Goal: Task Accomplishment & Management: Manage account settings

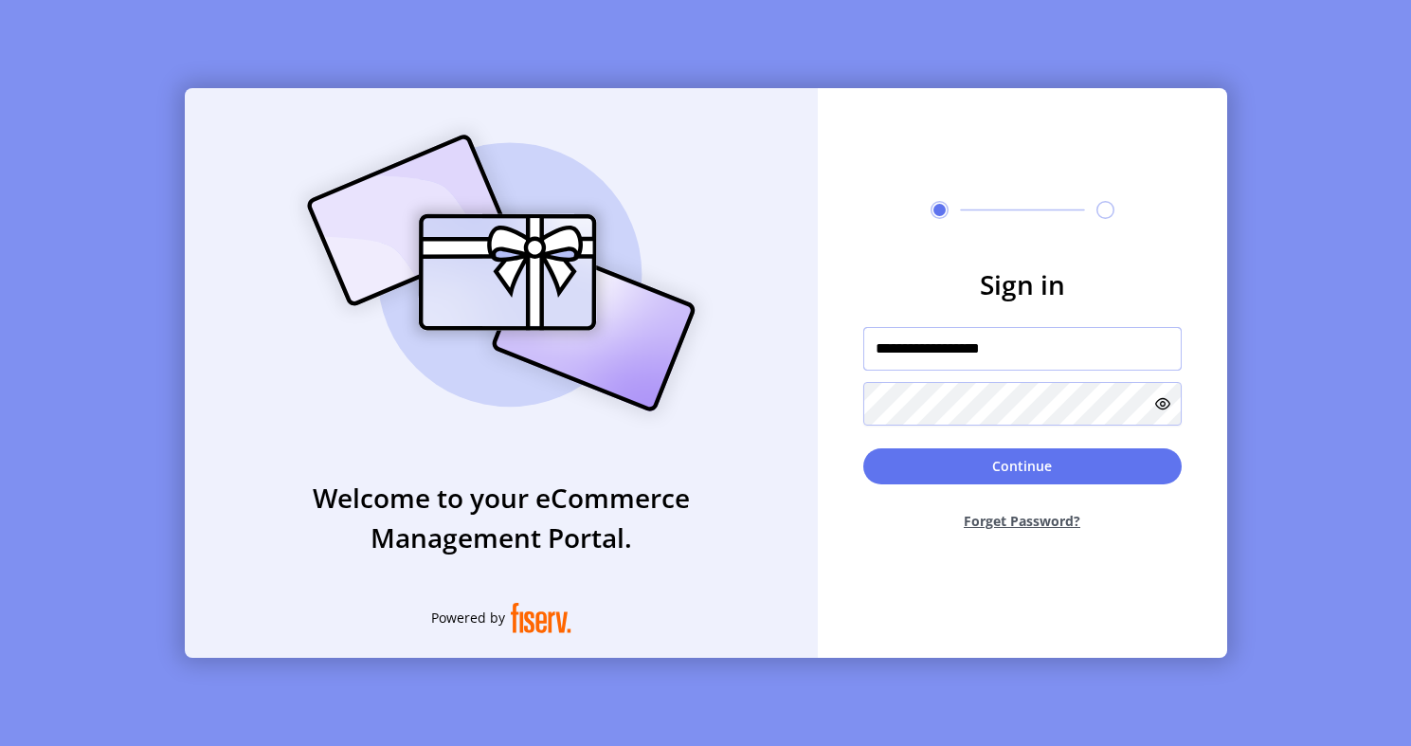
click at [1028, 337] on input "**********" at bounding box center [1022, 349] width 318 height 44
paste input "text"
type input "**********"
click at [1166, 409] on icon at bounding box center [1162, 403] width 15 height 15
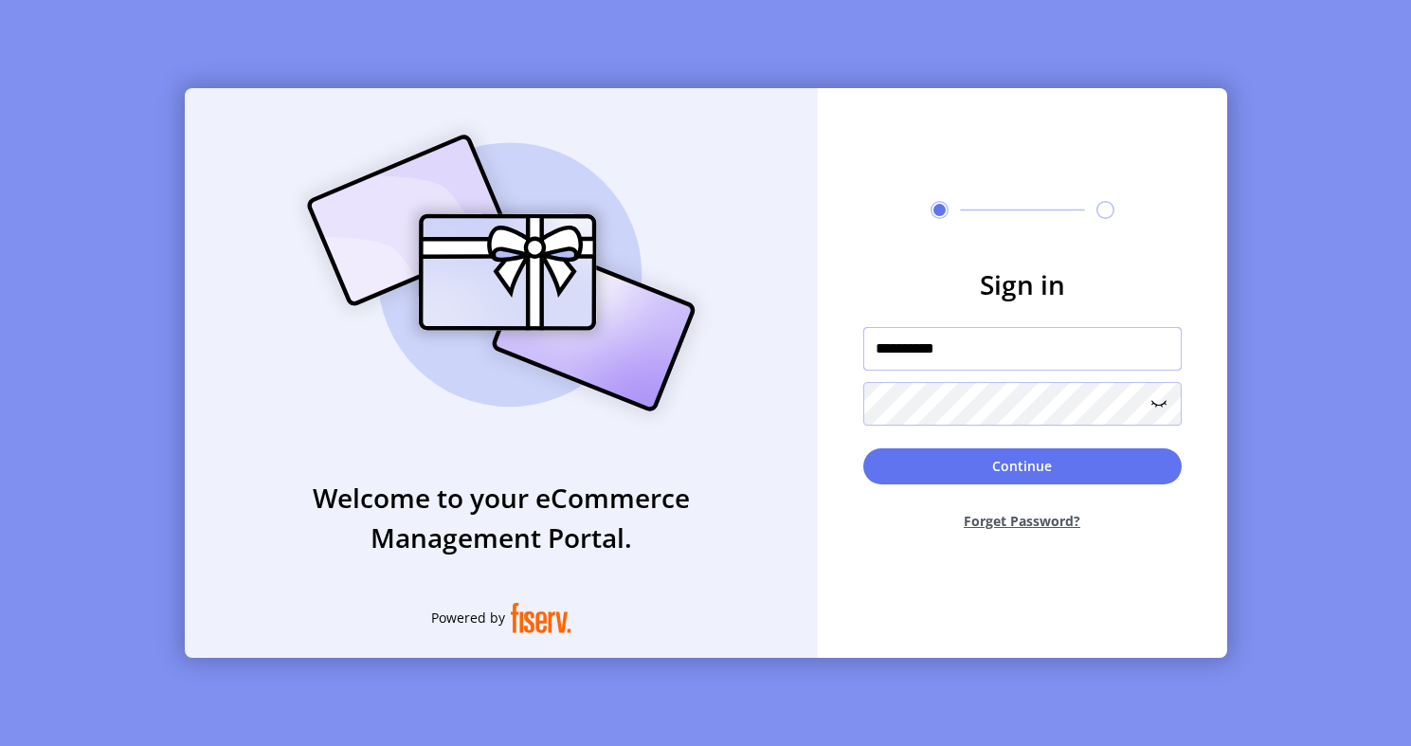
click at [875, 350] on input "**********" at bounding box center [1022, 349] width 318 height 44
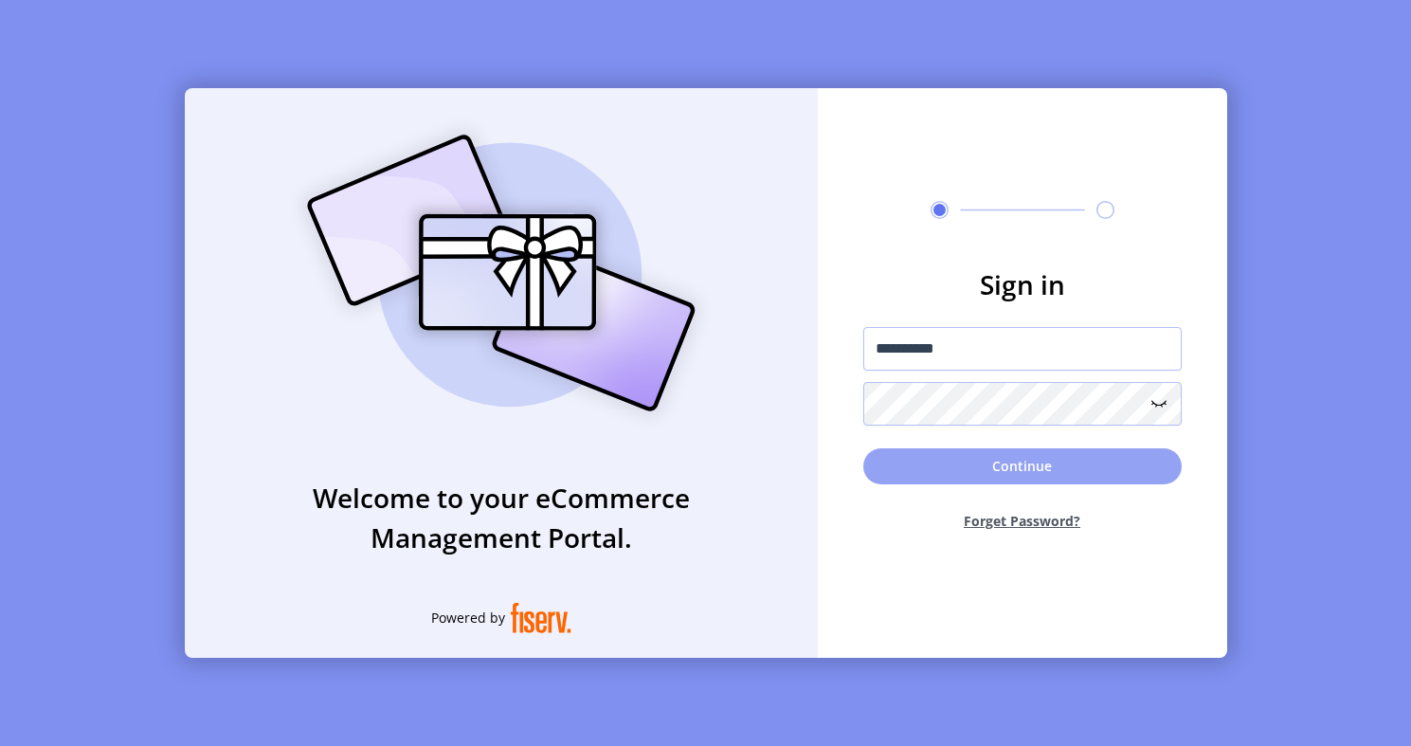
click at [949, 453] on button "Continue" at bounding box center [1022, 466] width 318 height 36
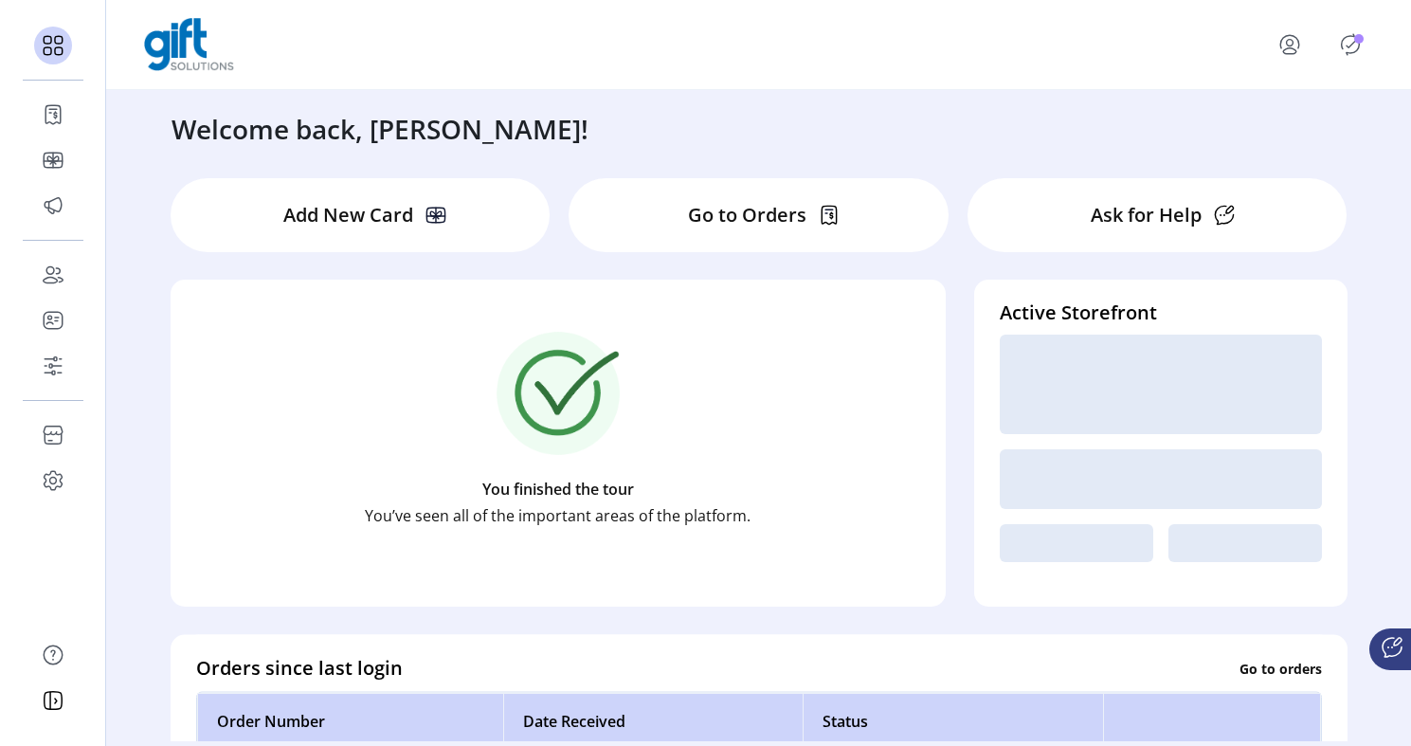
click at [1358, 45] on icon "Publisher Panel" at bounding box center [1350, 44] width 30 height 30
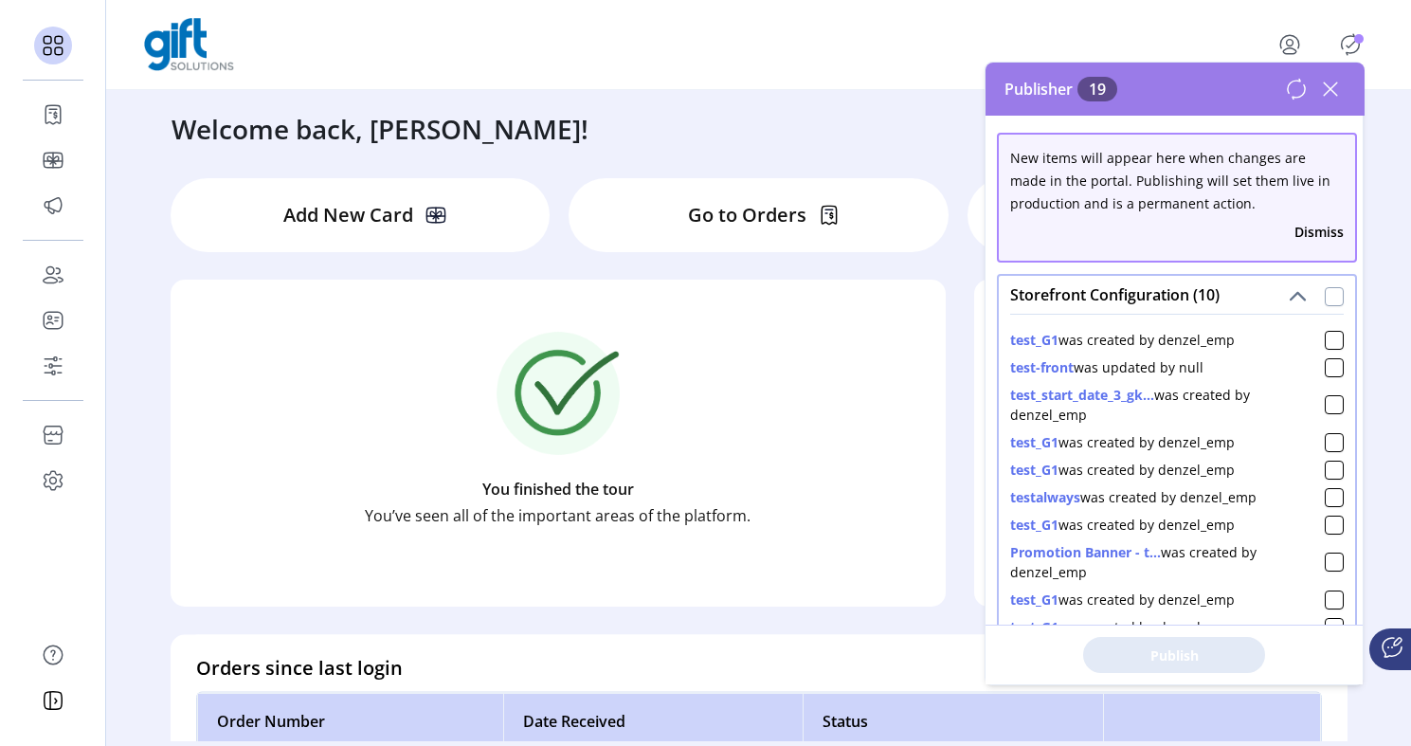
click at [1325, 297] on div at bounding box center [1334, 296] width 19 height 19
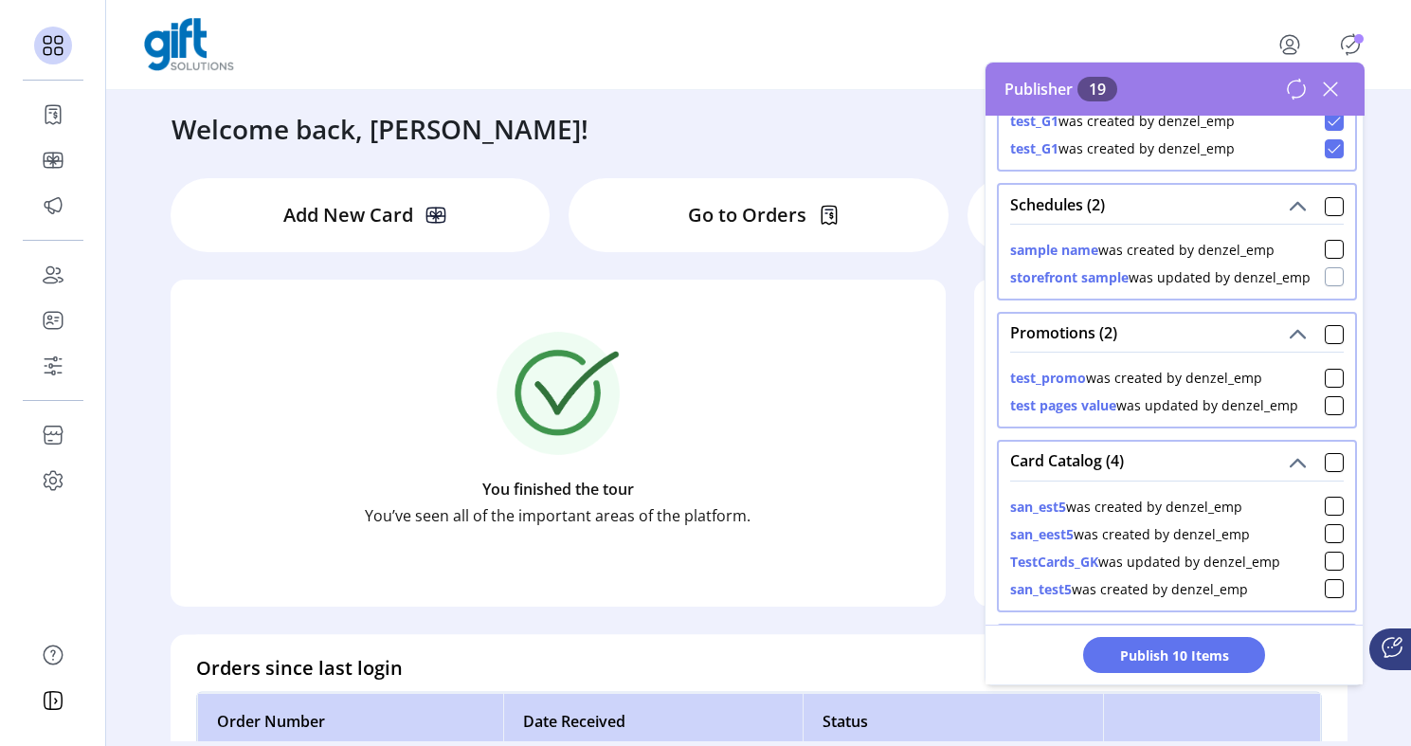
scroll to position [475, 0]
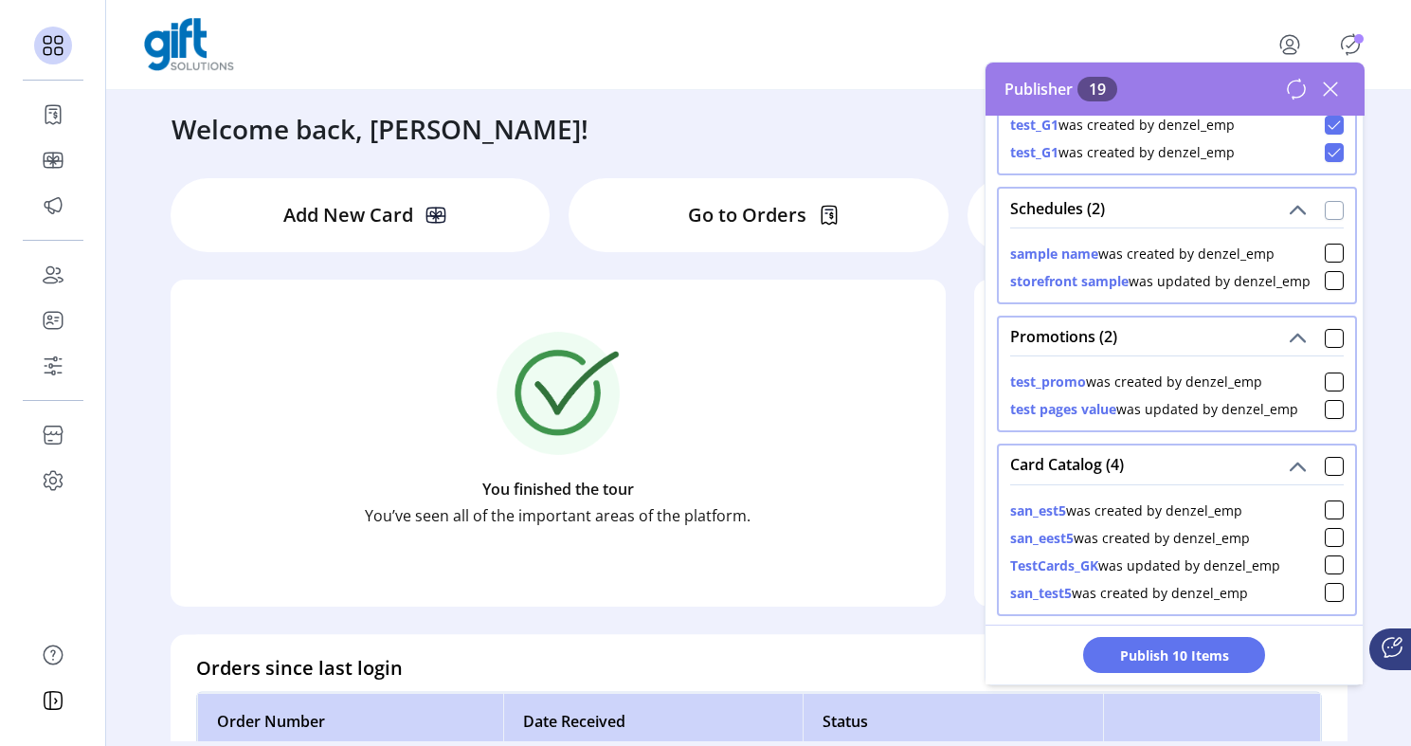
click at [1326, 208] on div at bounding box center [1334, 210] width 19 height 19
click at [1328, 342] on div at bounding box center [1334, 338] width 19 height 19
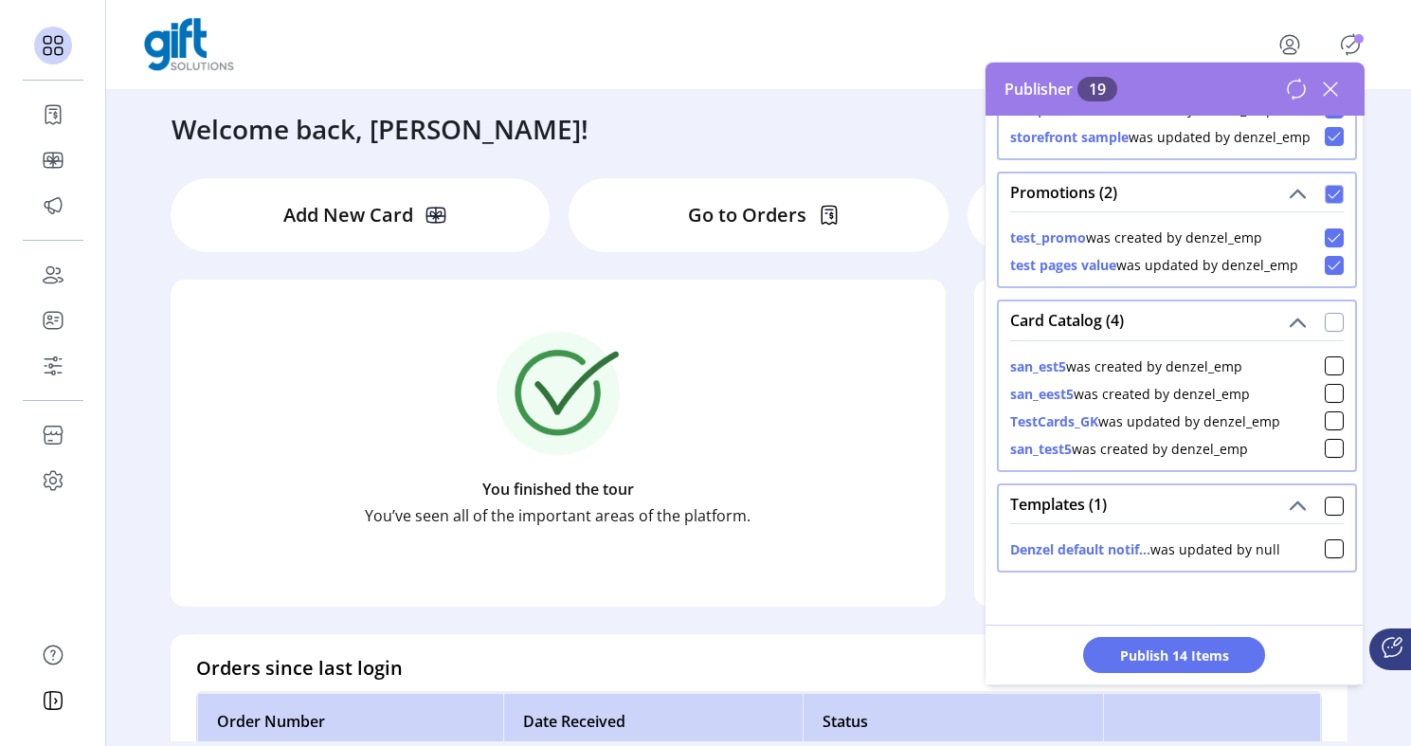
click at [1325, 328] on div at bounding box center [1334, 322] width 19 height 19
click at [1325, 516] on div "Templates (1)" at bounding box center [1177, 504] width 356 height 38
click at [1325, 504] on div at bounding box center [1334, 506] width 19 height 19
click at [1238, 645] on span "Publish 19 Items" at bounding box center [1174, 655] width 133 height 20
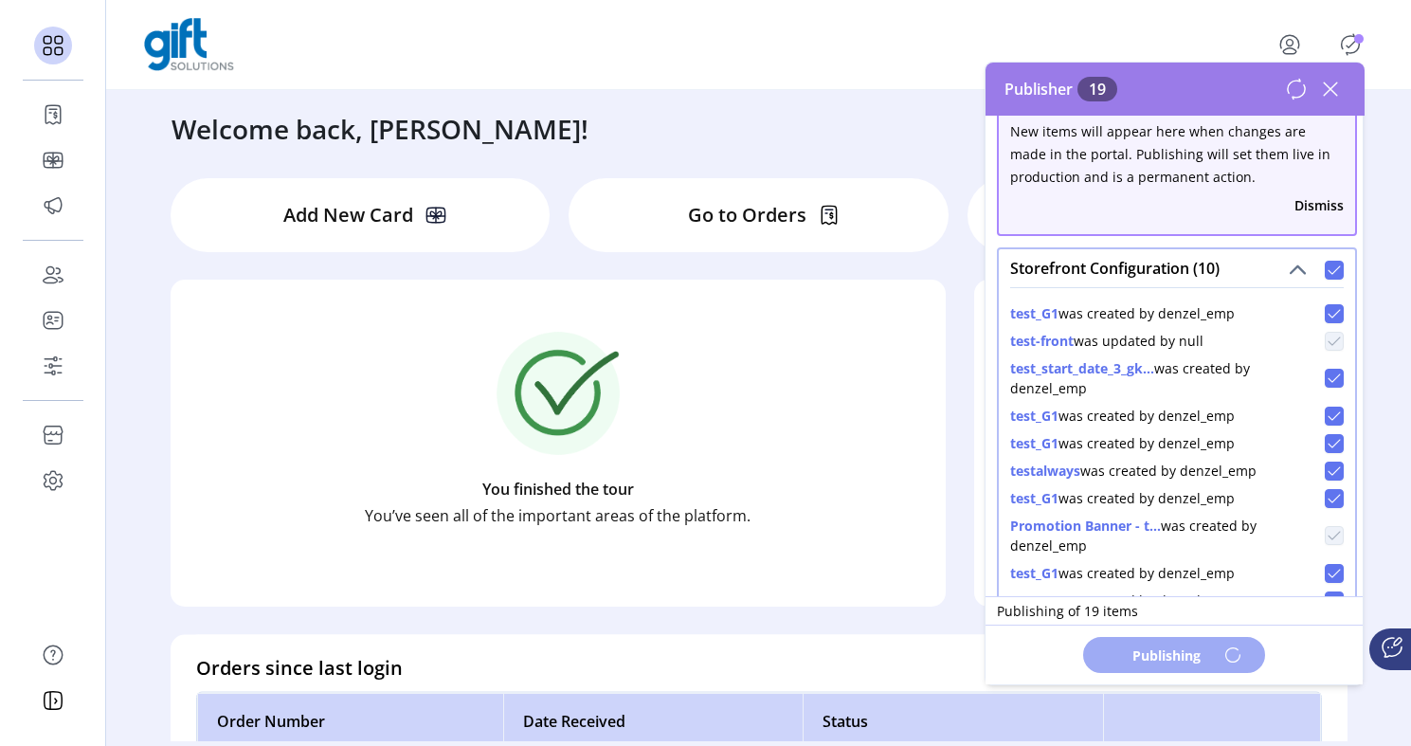
scroll to position [0, 0]
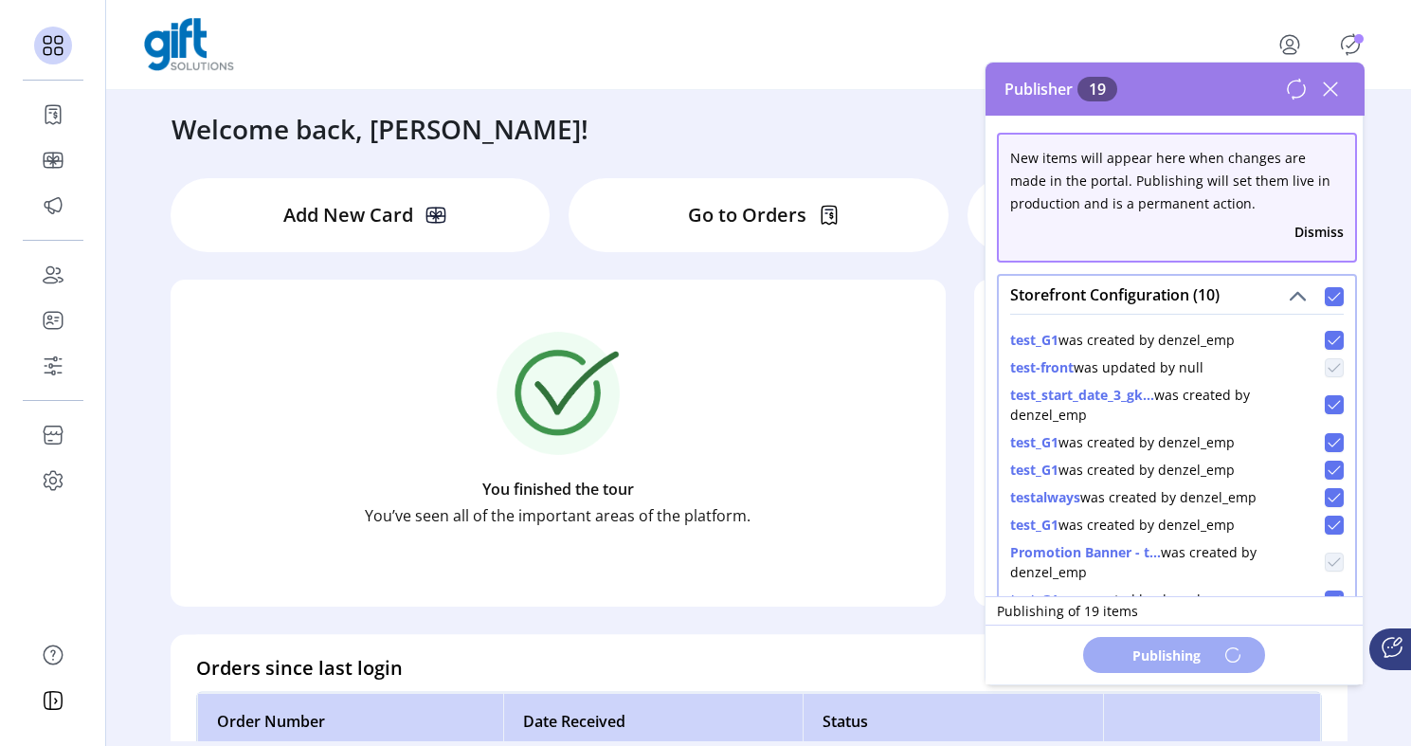
click at [1308, 231] on button "Dismiss" at bounding box center [1319, 232] width 49 height 20
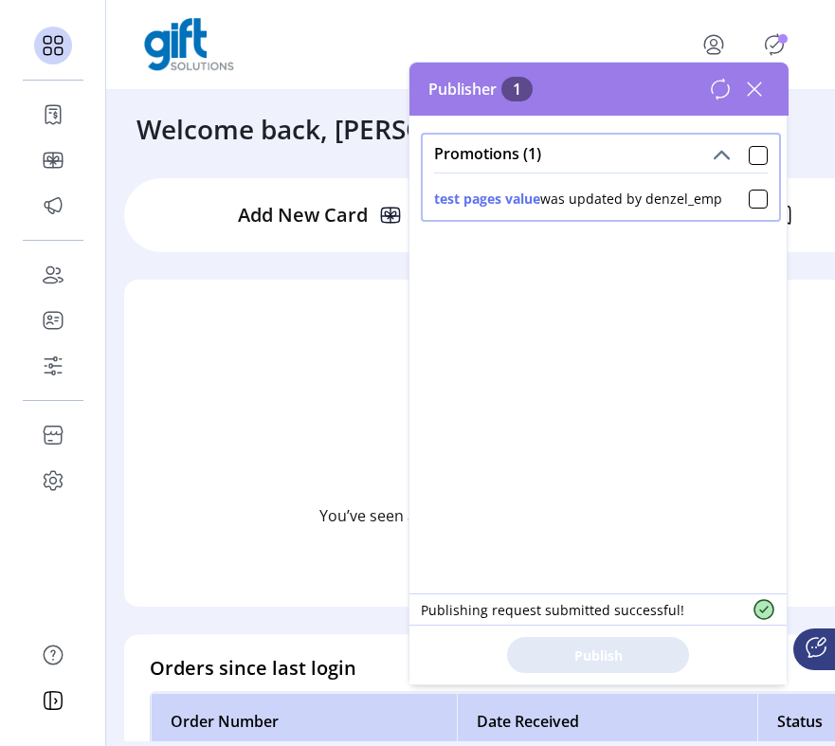
click at [747, 167] on div "Promotions (1)" at bounding box center [601, 154] width 356 height 38
click at [749, 156] on div at bounding box center [758, 155] width 19 height 19
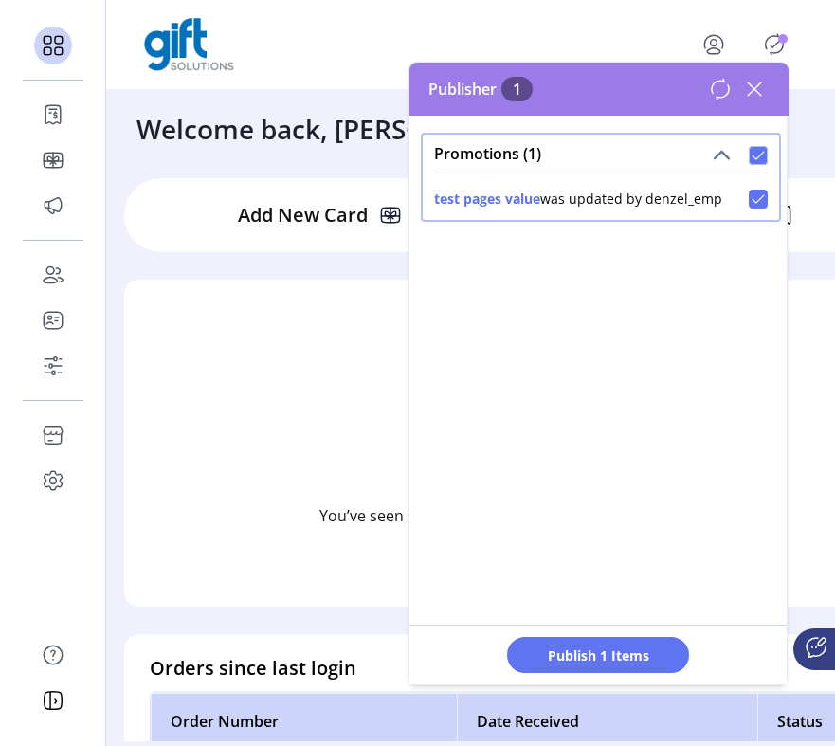
scroll to position [10, 6]
click at [645, 658] on span "Publish 1 Items" at bounding box center [598, 655] width 133 height 20
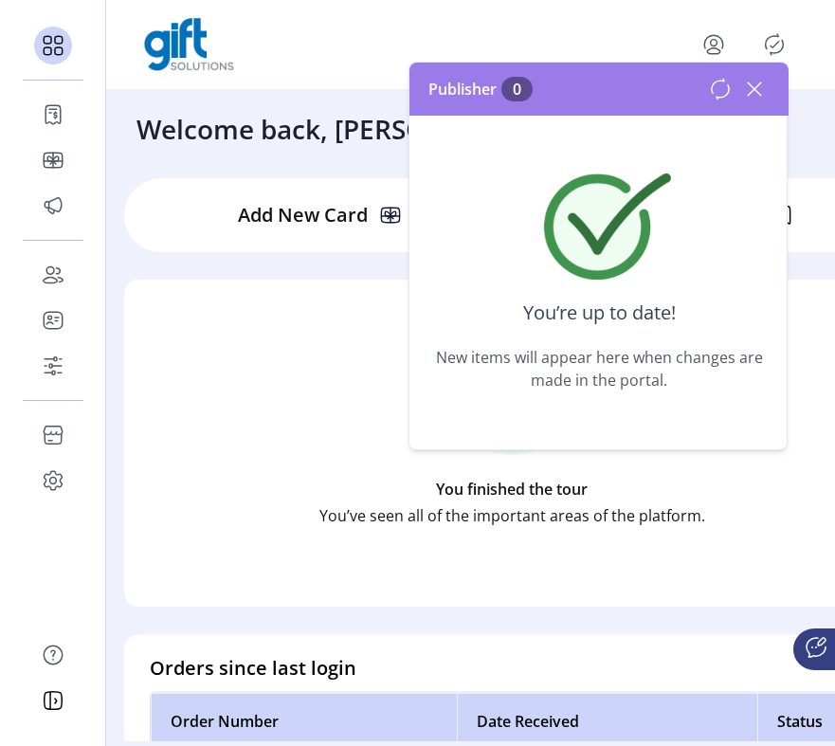
click at [752, 100] on icon at bounding box center [754, 89] width 30 height 30
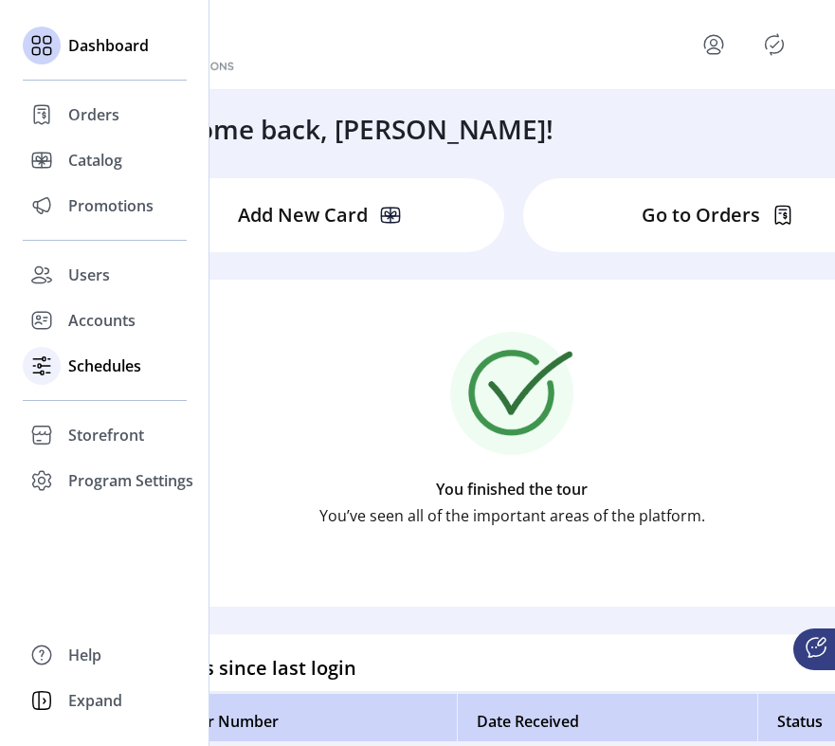
click at [84, 374] on span "Schedules" at bounding box center [104, 365] width 73 height 23
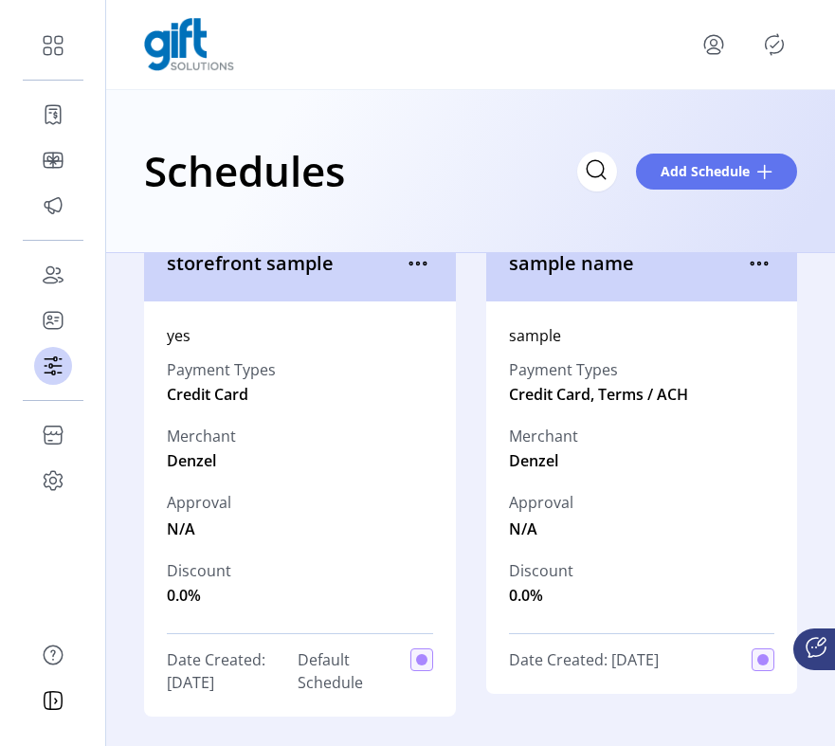
scroll to position [52, 0]
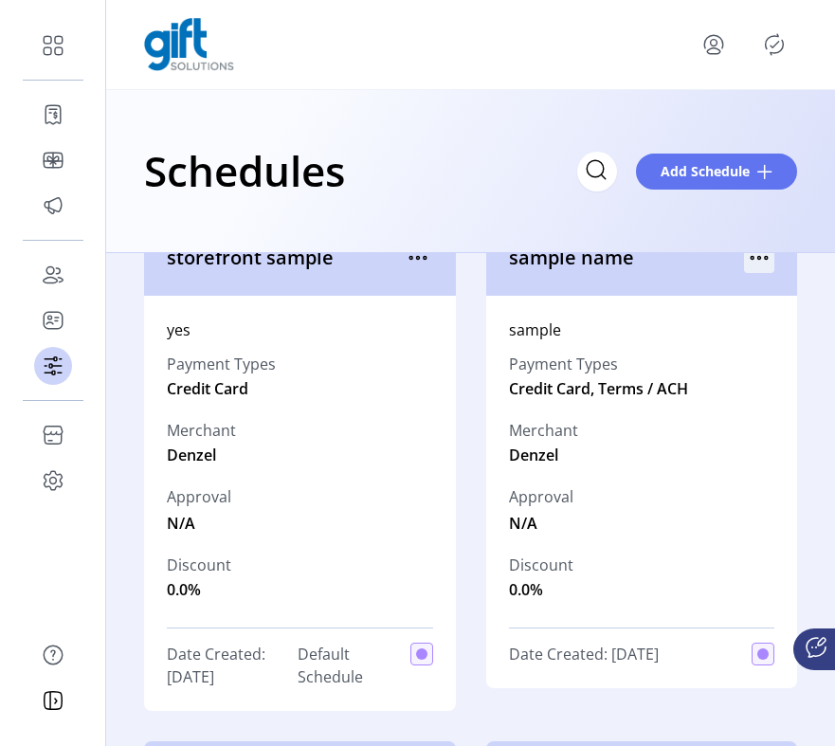
click at [758, 257] on icon "menu" at bounding box center [759, 258] width 3 height 3
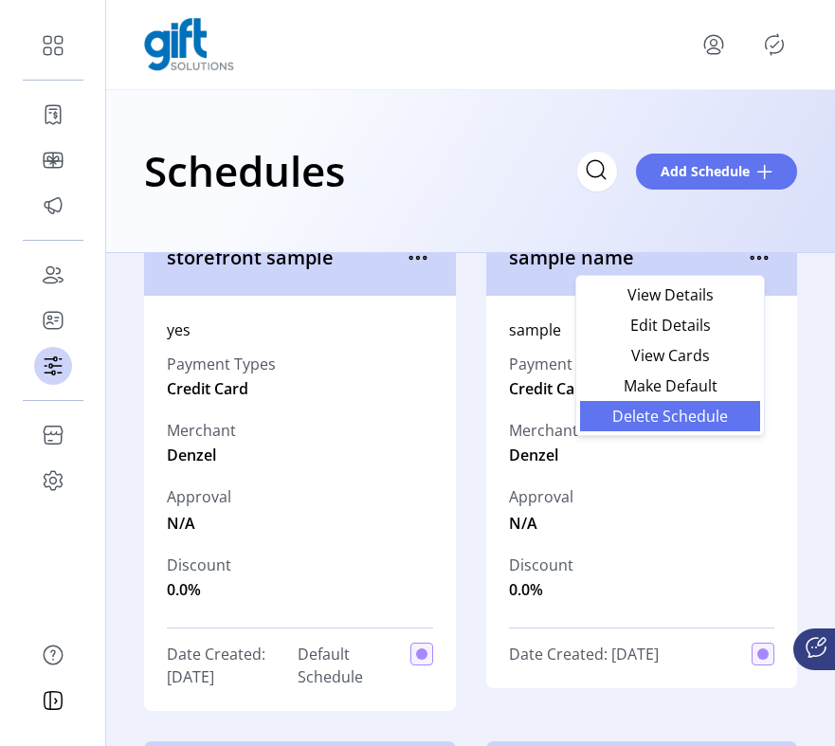
click at [715, 411] on span "Delete Schedule" at bounding box center [669, 415] width 157 height 15
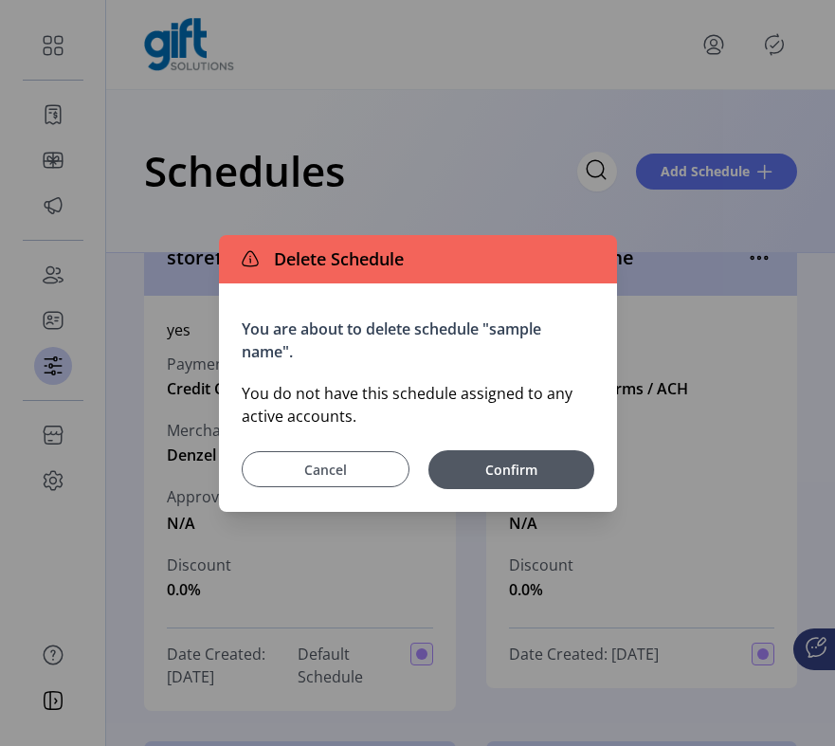
click at [362, 460] on span "Cancel" at bounding box center [325, 470] width 120 height 20
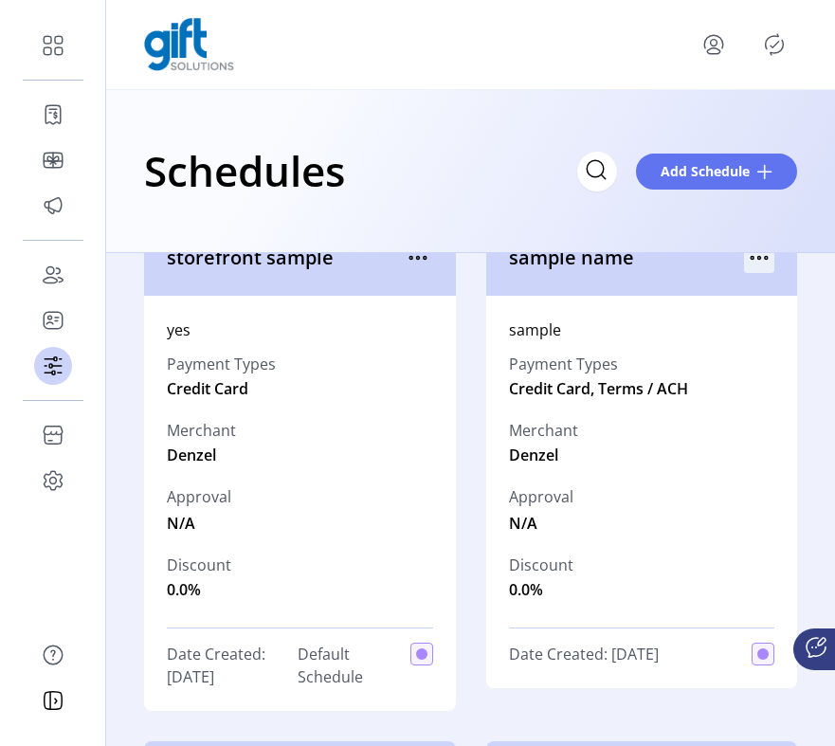
click at [751, 254] on icon "menu" at bounding box center [759, 258] width 30 height 30
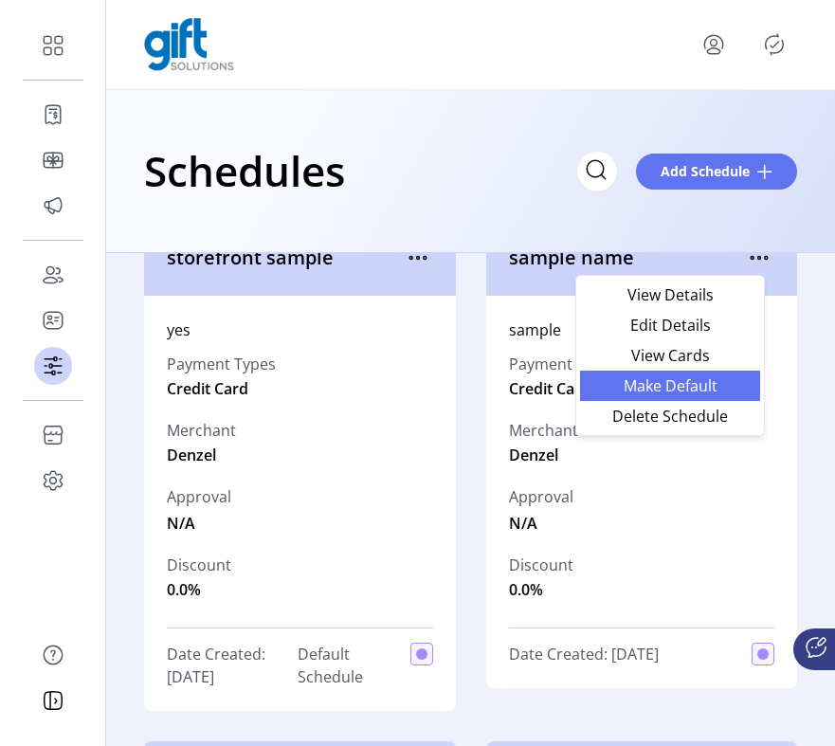
click at [693, 379] on span "Make Default" at bounding box center [669, 385] width 157 height 15
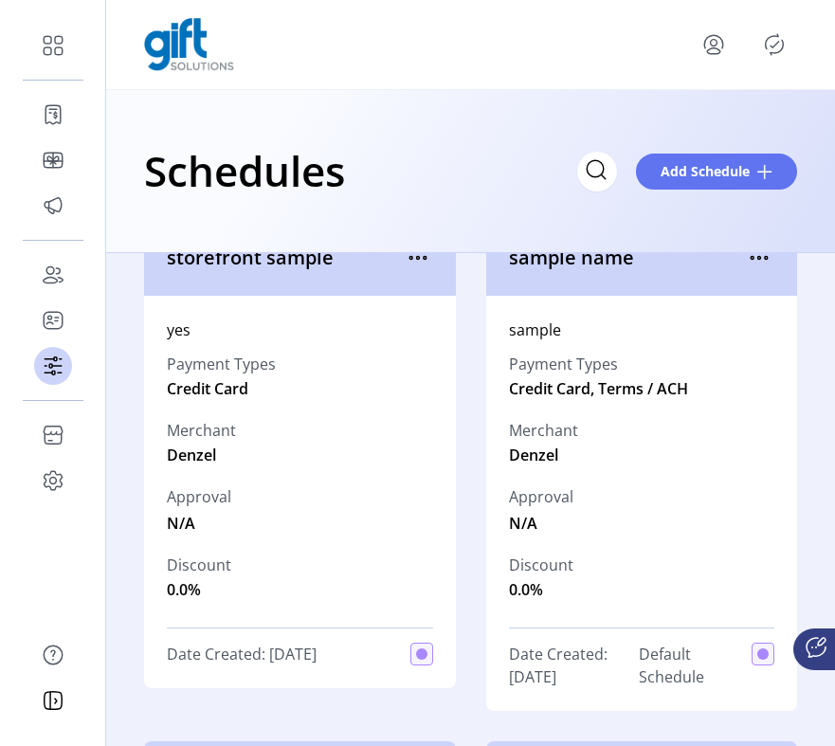
click at [768, 56] on icon "Publisher Panel" at bounding box center [774, 44] width 30 height 30
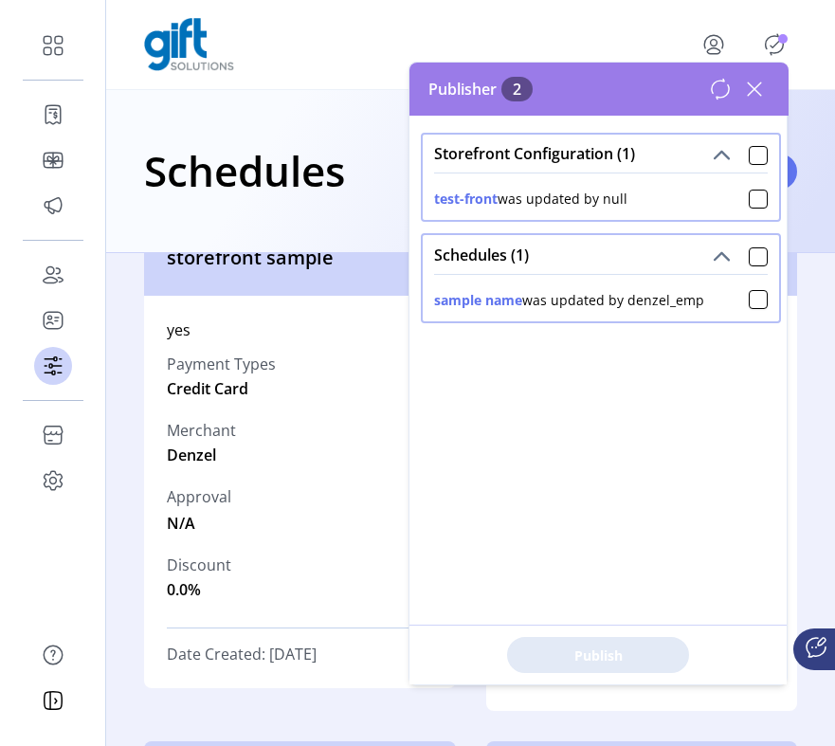
click at [753, 89] on icon at bounding box center [754, 88] width 13 height 13
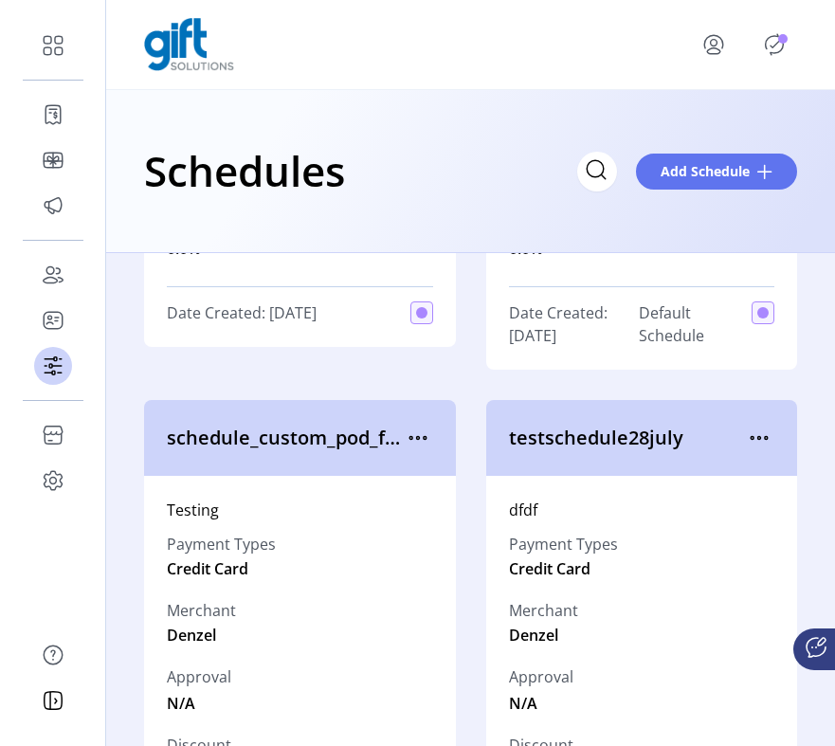
scroll to position [419, 0]
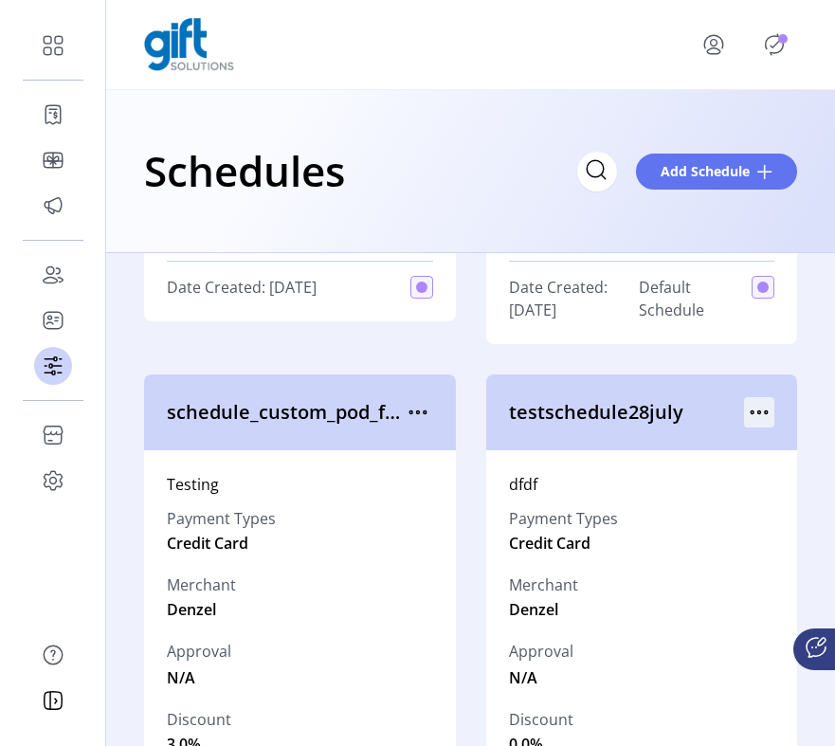
click at [751, 418] on icon "menu" at bounding box center [759, 412] width 30 height 30
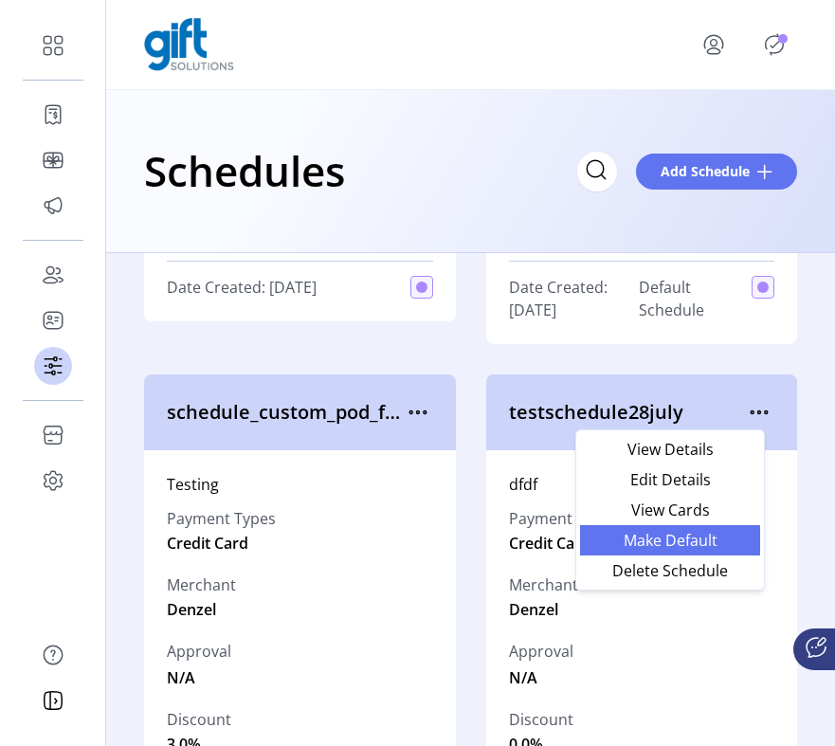
click at [716, 540] on span "Make Default" at bounding box center [669, 540] width 157 height 15
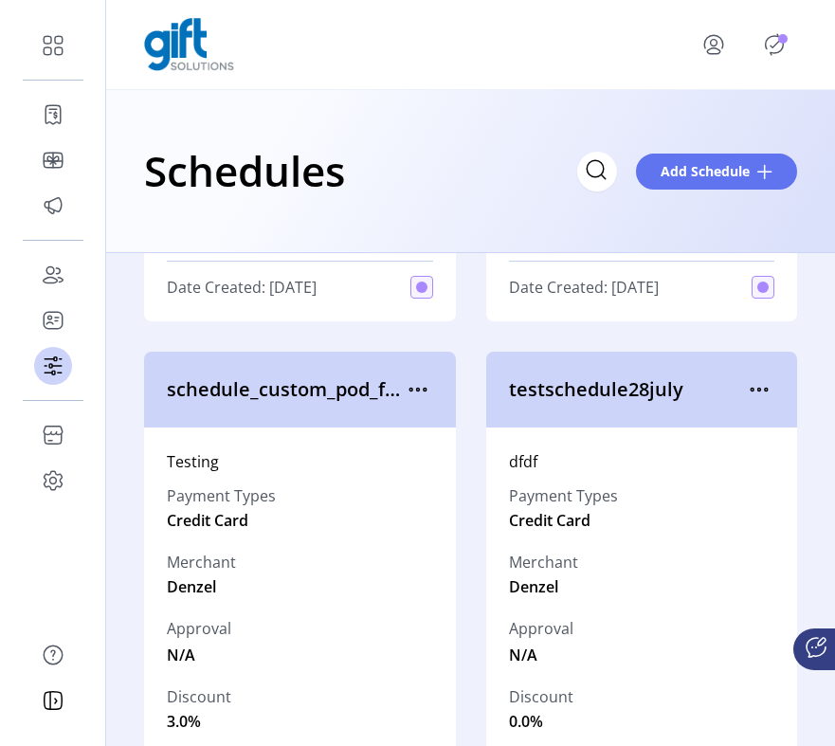
click at [778, 47] on icon "Publisher Panel" at bounding box center [774, 44] width 30 height 30
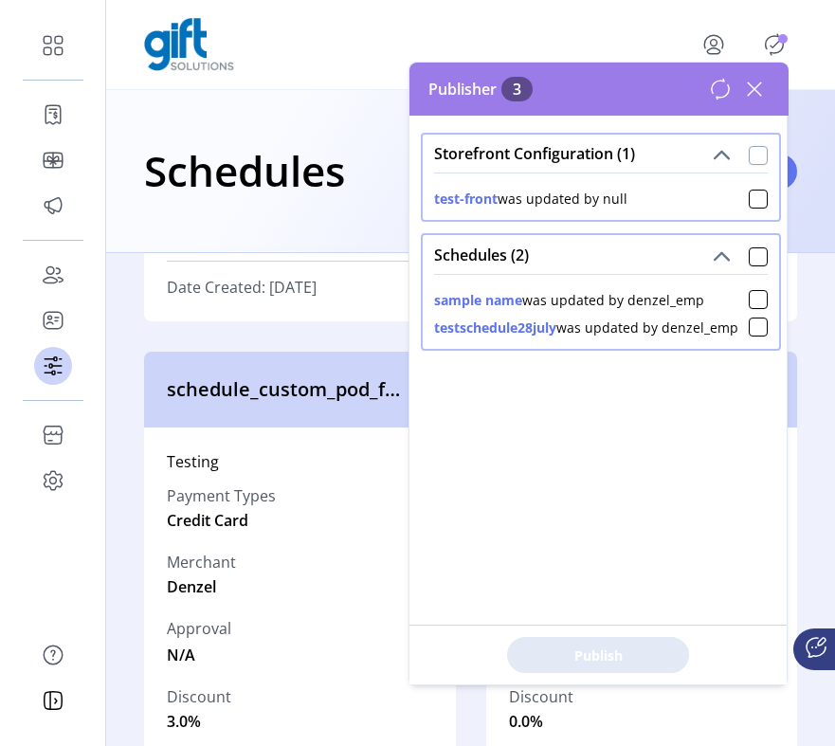
click at [752, 153] on div at bounding box center [758, 155] width 19 height 19
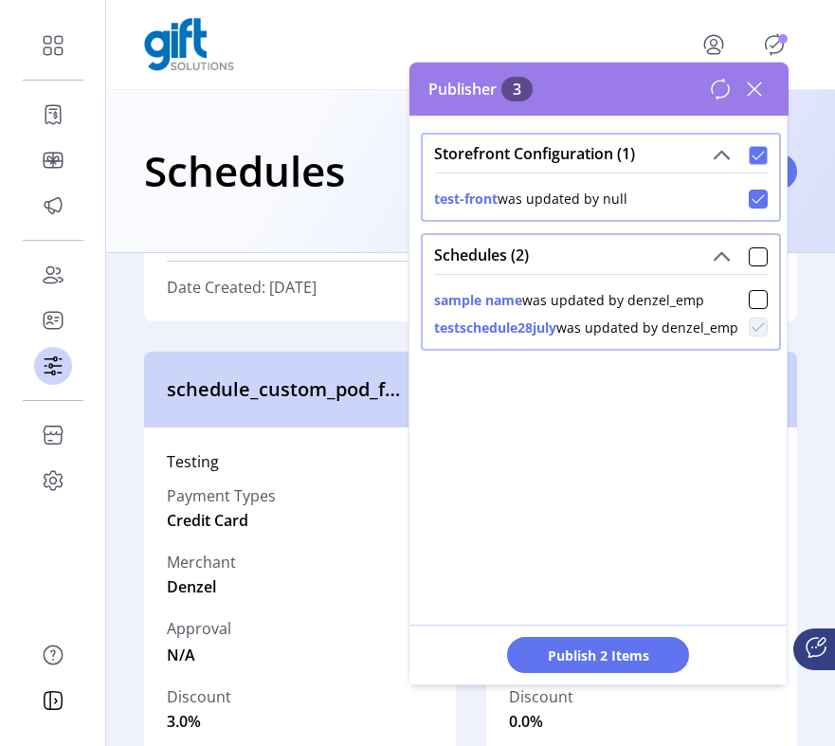
scroll to position [10, 6]
click at [749, 249] on div at bounding box center [758, 256] width 19 height 19
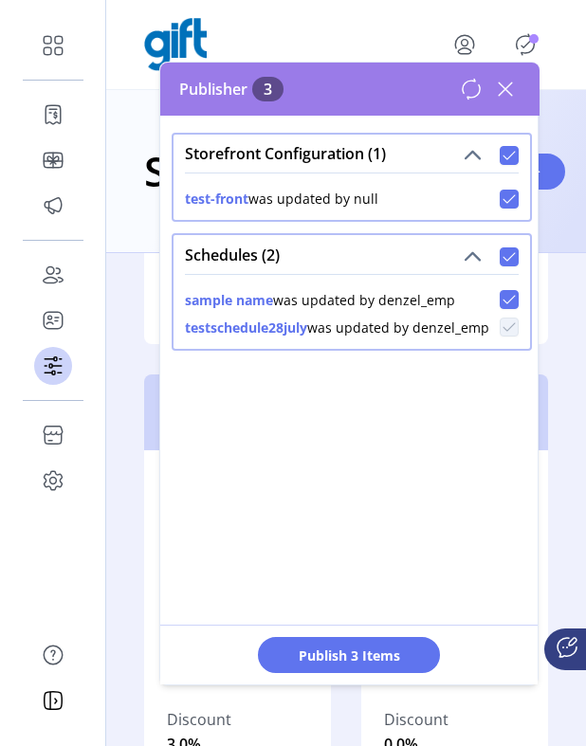
click at [499, 80] on icon at bounding box center [505, 89] width 30 height 30
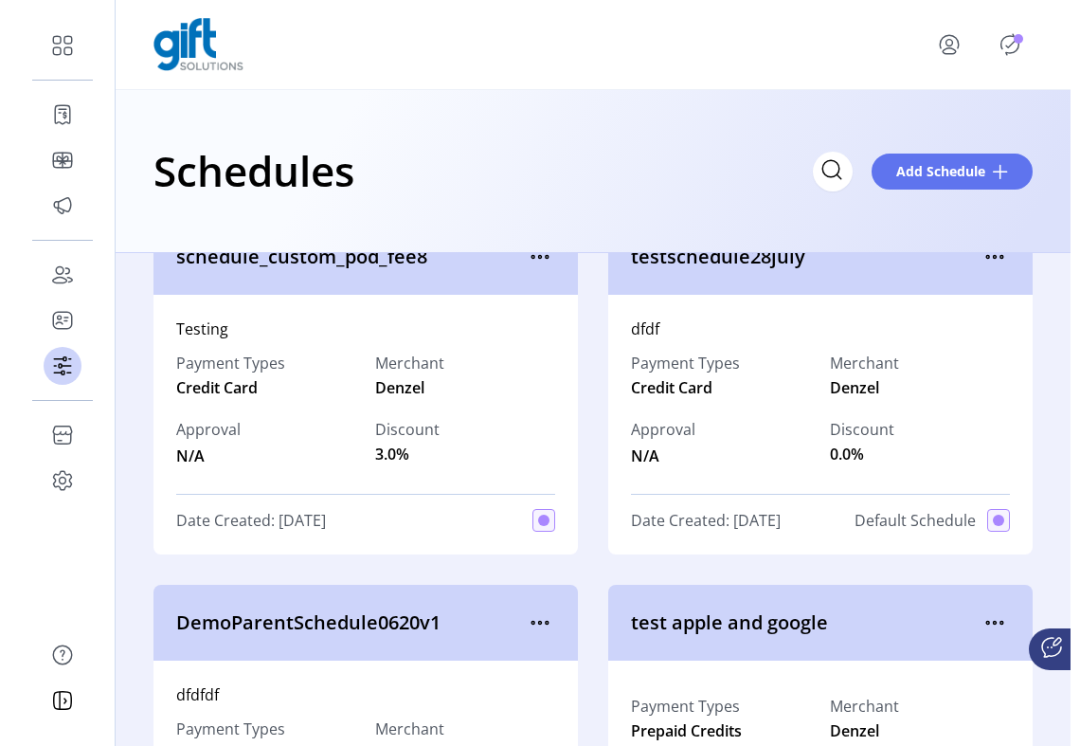
scroll to position [286, 0]
